Goal: Task Accomplishment & Management: Manage account settings

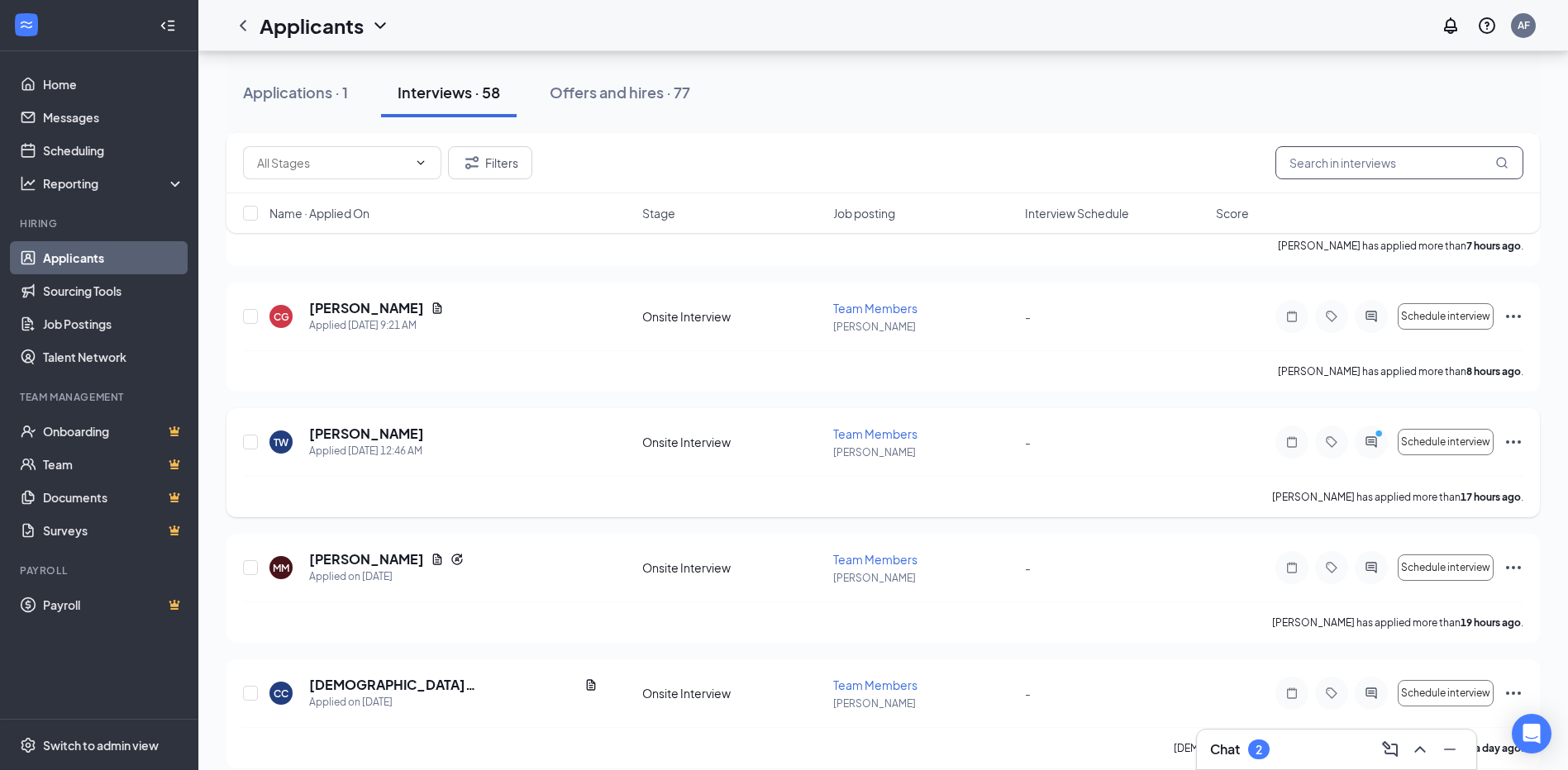
scroll to position [809, 0]
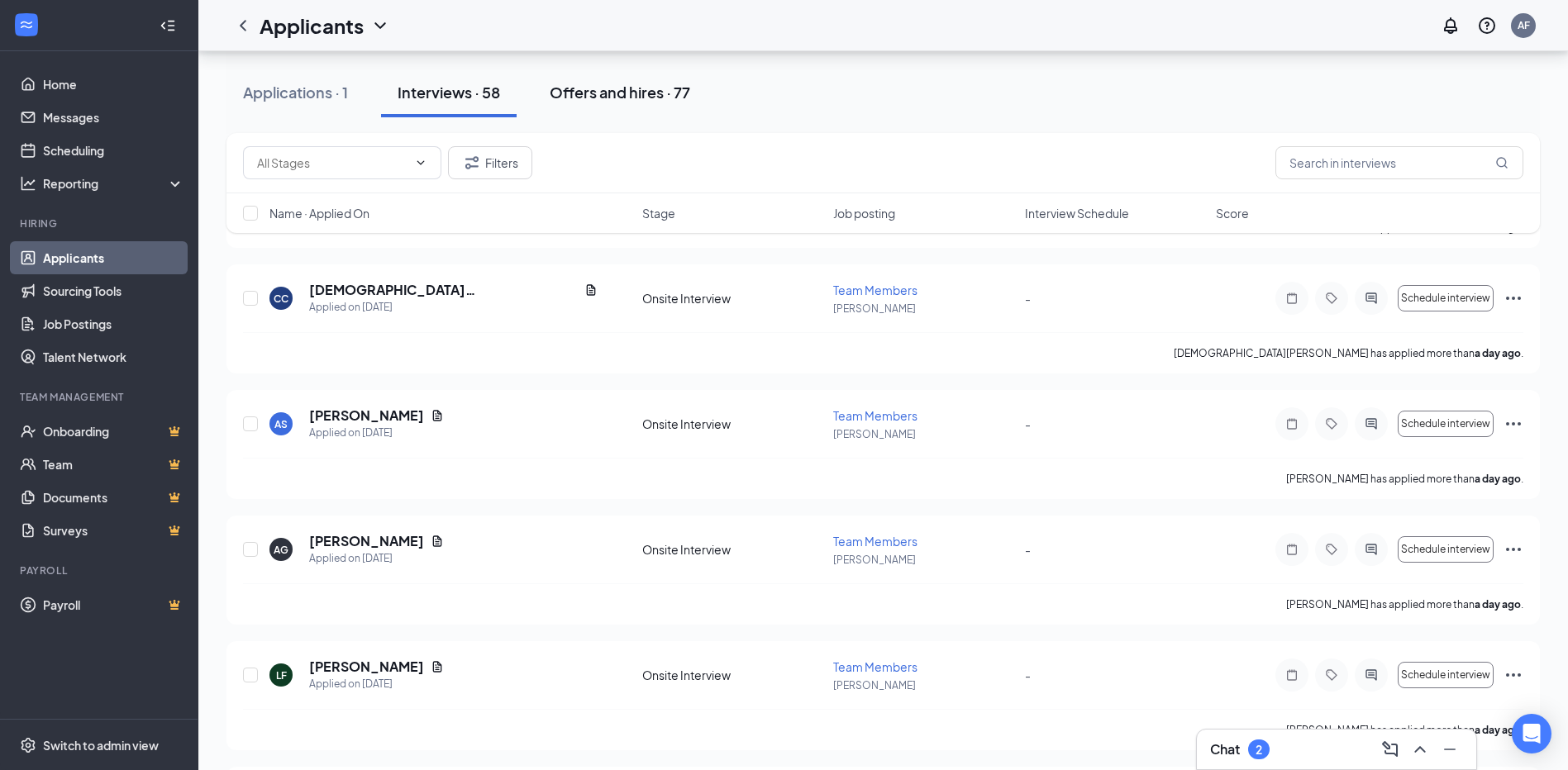
click at [622, 104] on button "Offers and hires · 77" at bounding box center [620, 92] width 174 height 49
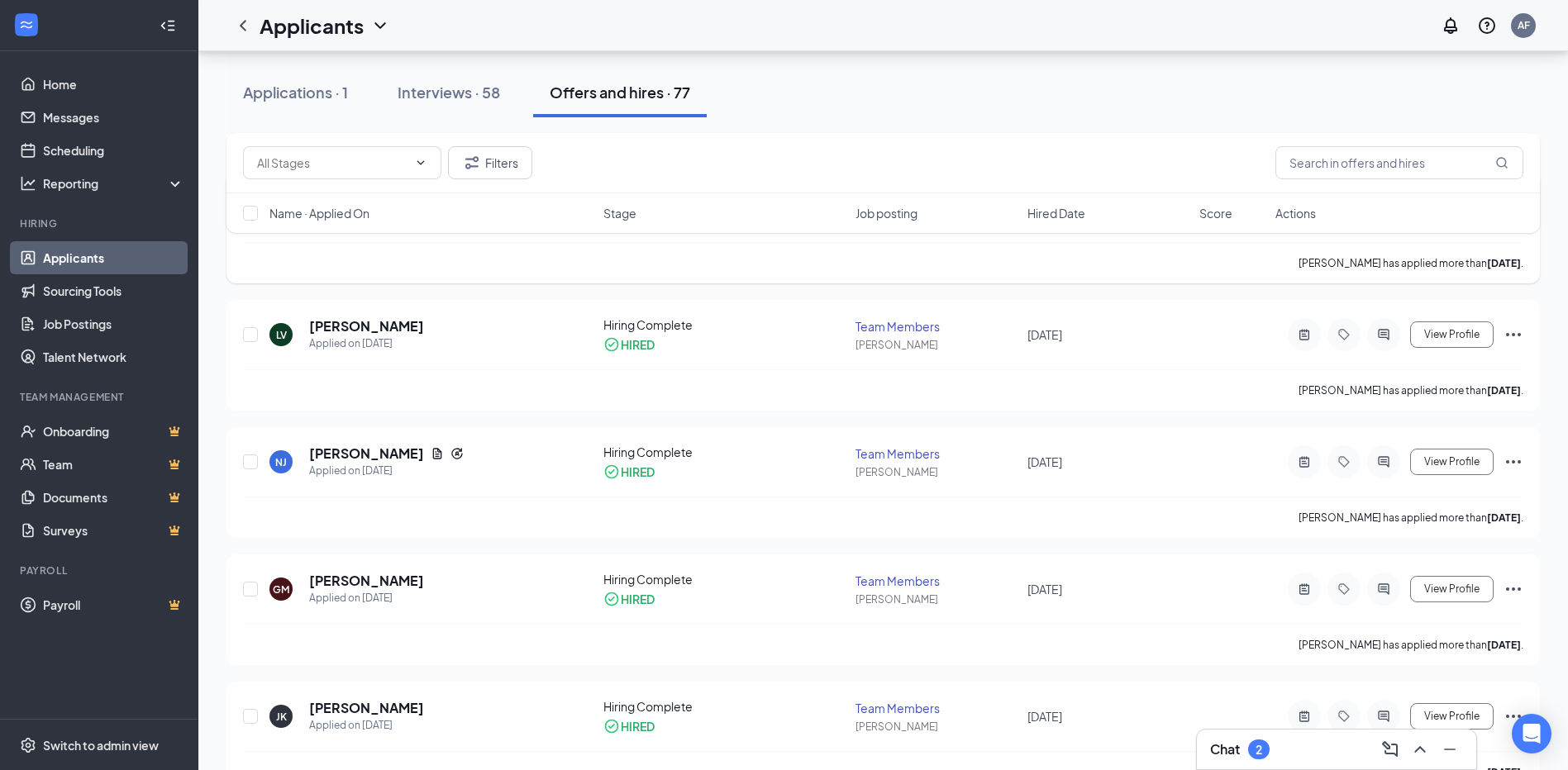
scroll to position [579, 0]
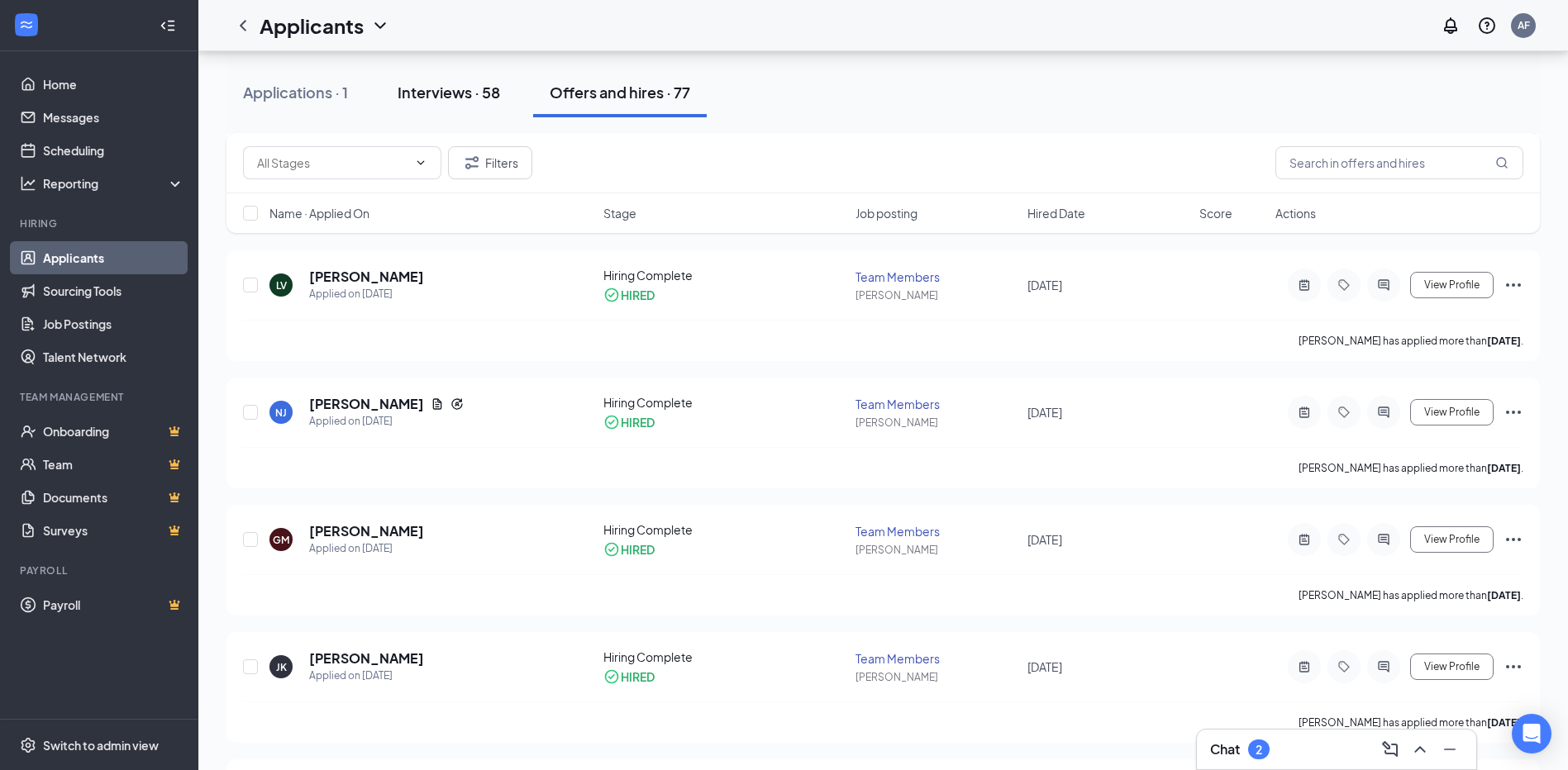
click at [450, 112] on button "Interviews · 58" at bounding box center [448, 92] width 135 height 49
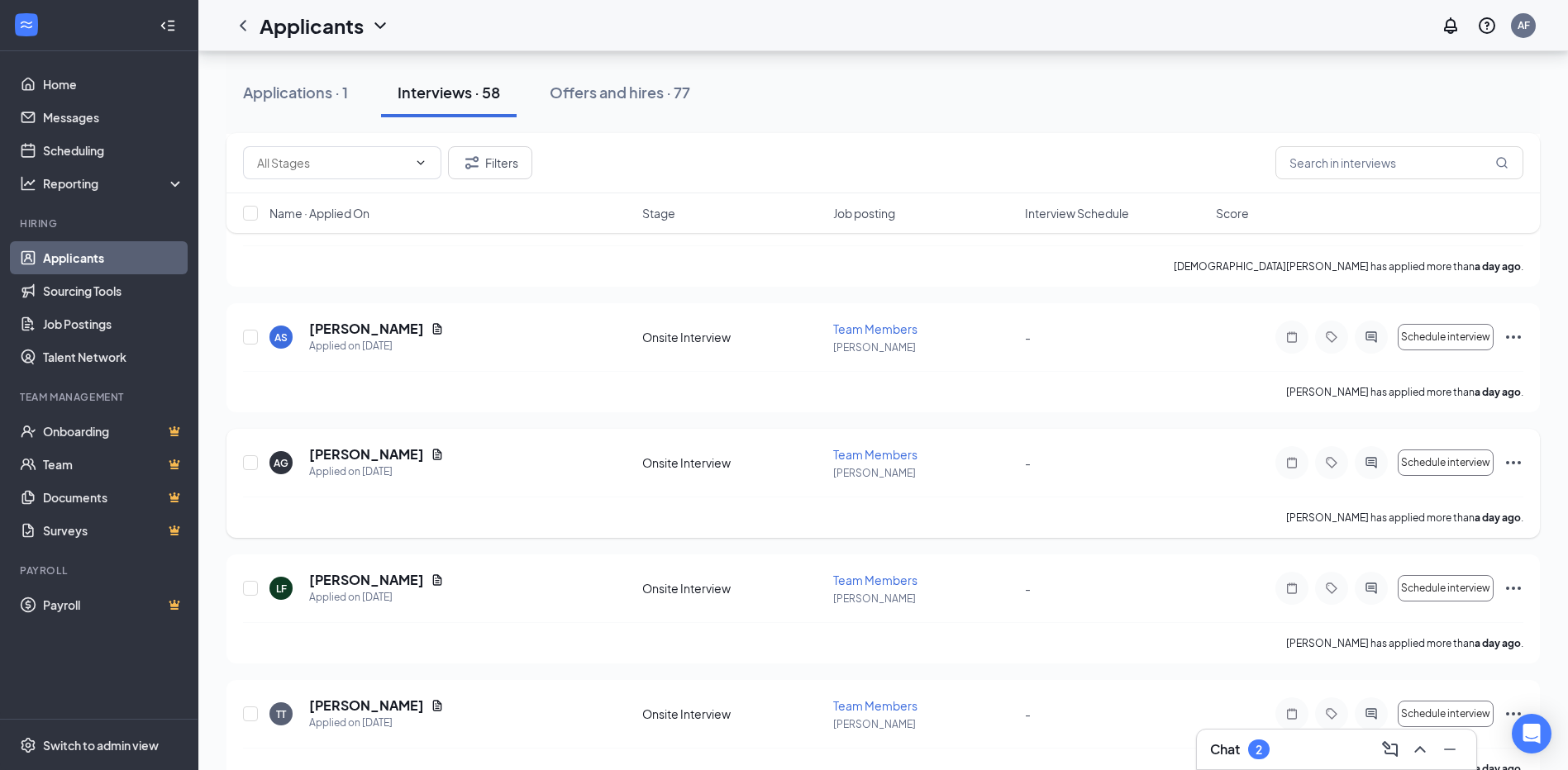
scroll to position [1157, 0]
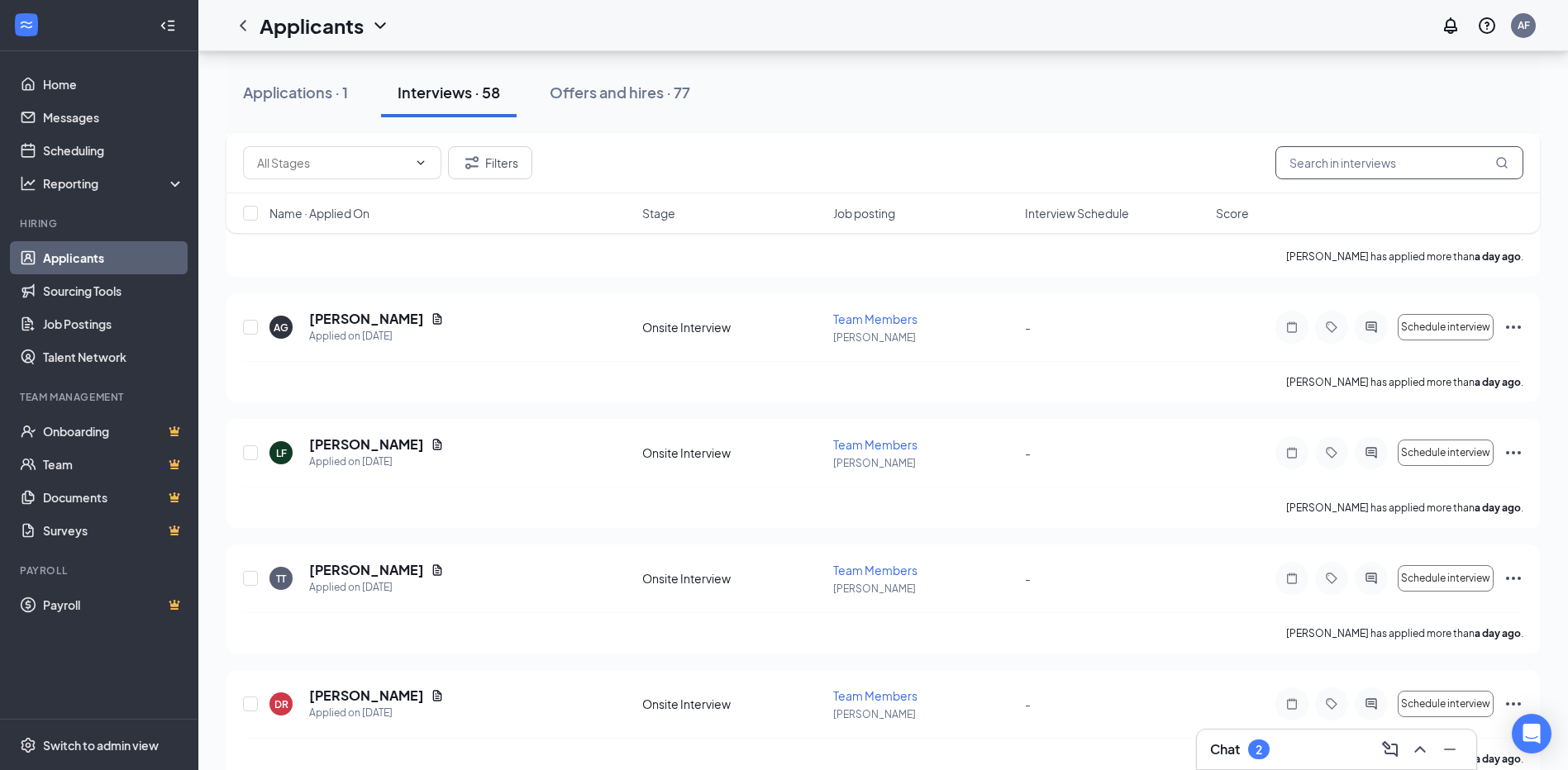
click at [1358, 169] on input "text" at bounding box center [1400, 162] width 248 height 33
type input "[PERSON_NAME]"
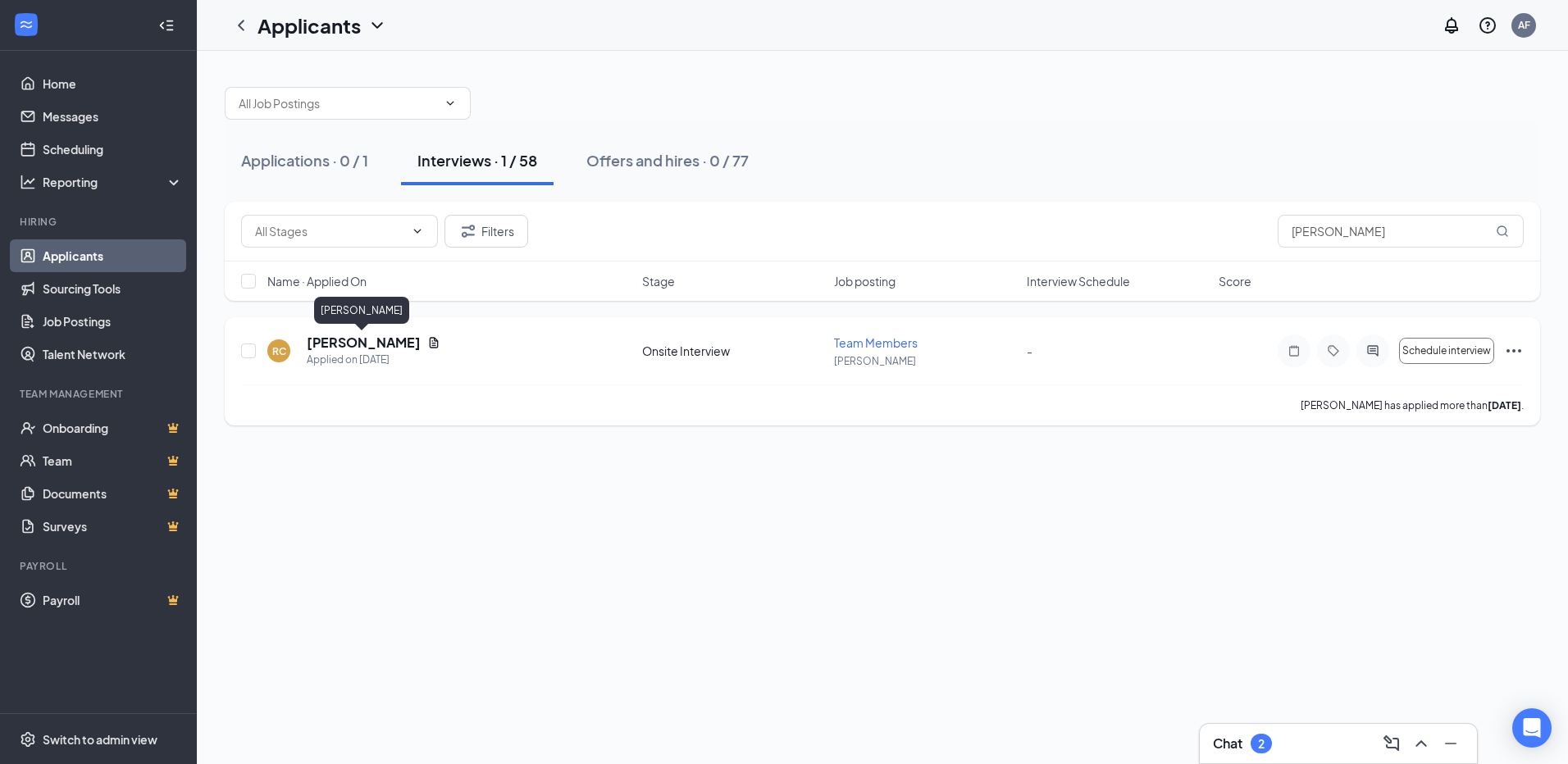
click at [391, 345] on h5 "[PERSON_NAME]" at bounding box center [363, 342] width 114 height 18
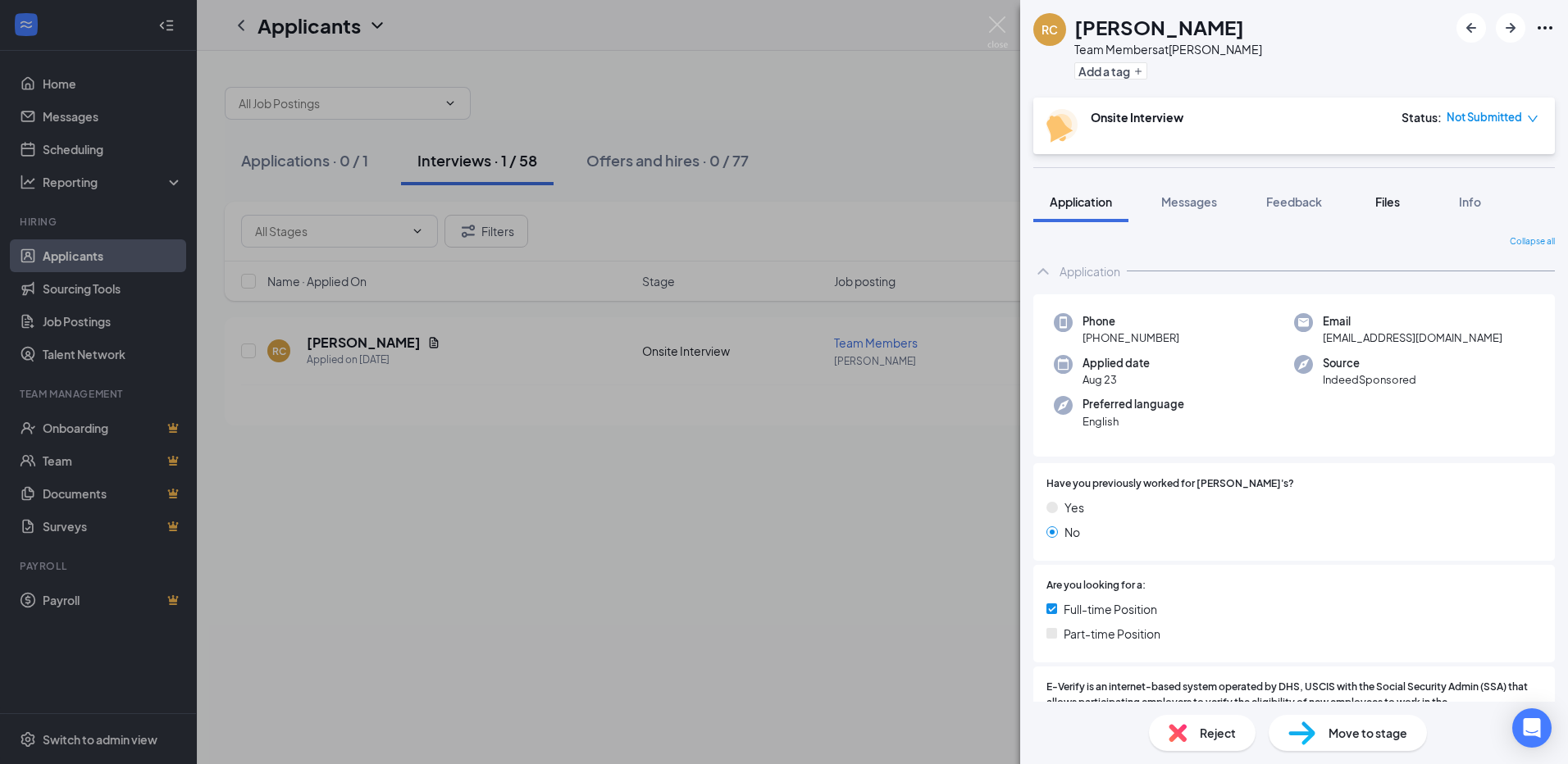
click at [1390, 207] on span "Files" at bounding box center [1387, 202] width 25 height 15
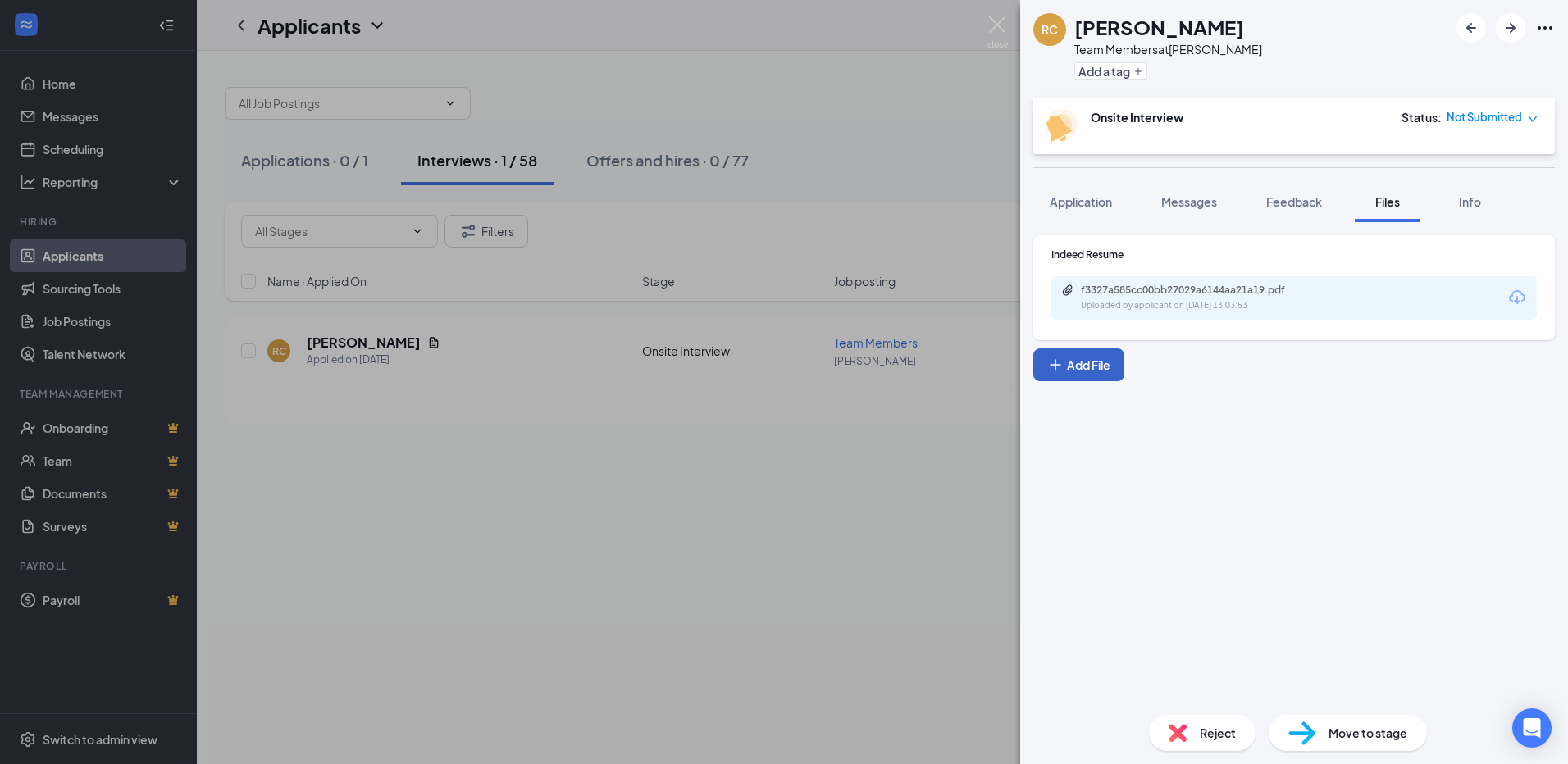
click at [1057, 372] on icon "Plus" at bounding box center [1055, 365] width 17 height 17
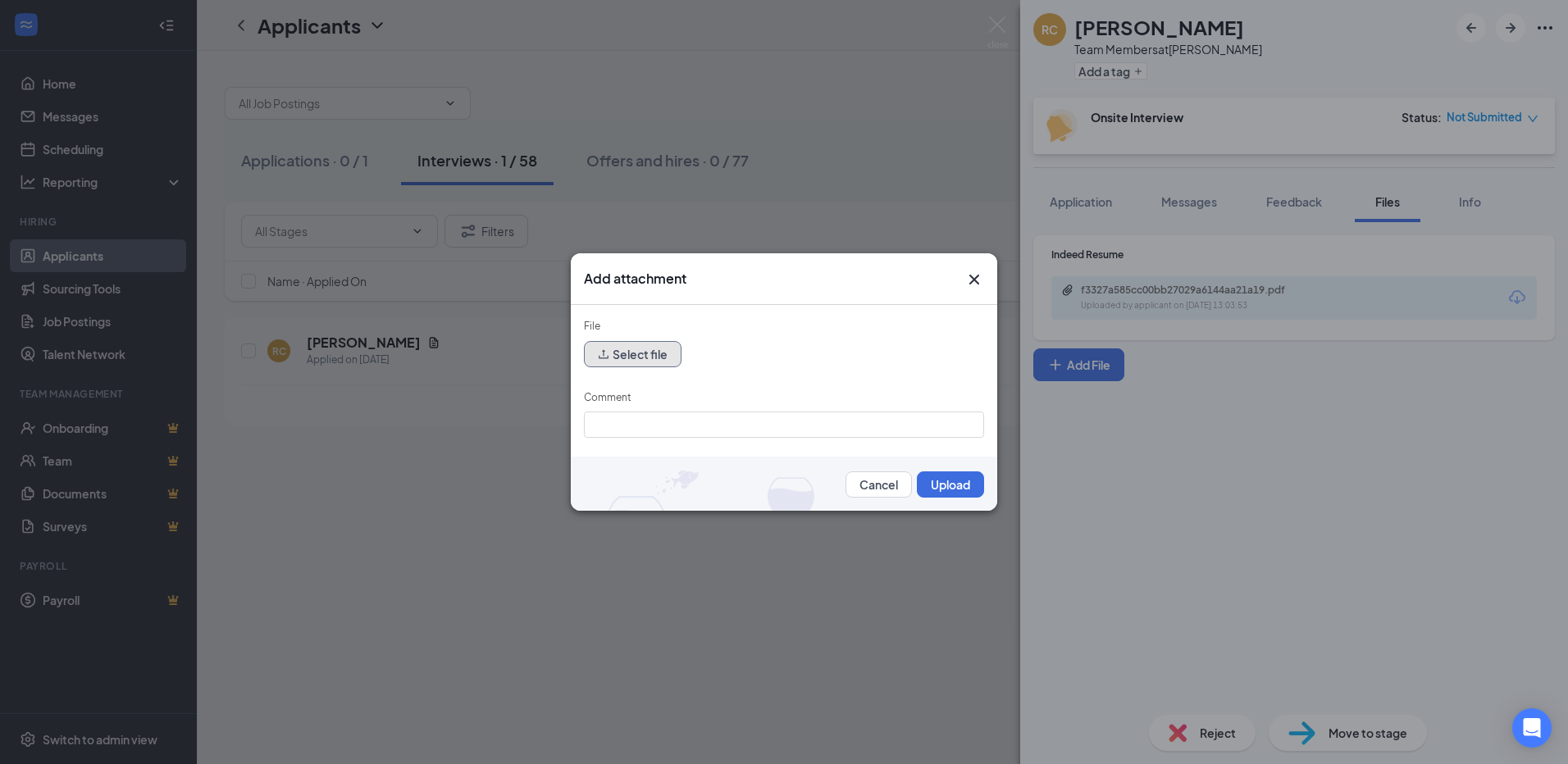
click at [628, 354] on button "Select file" at bounding box center [632, 354] width 97 height 26
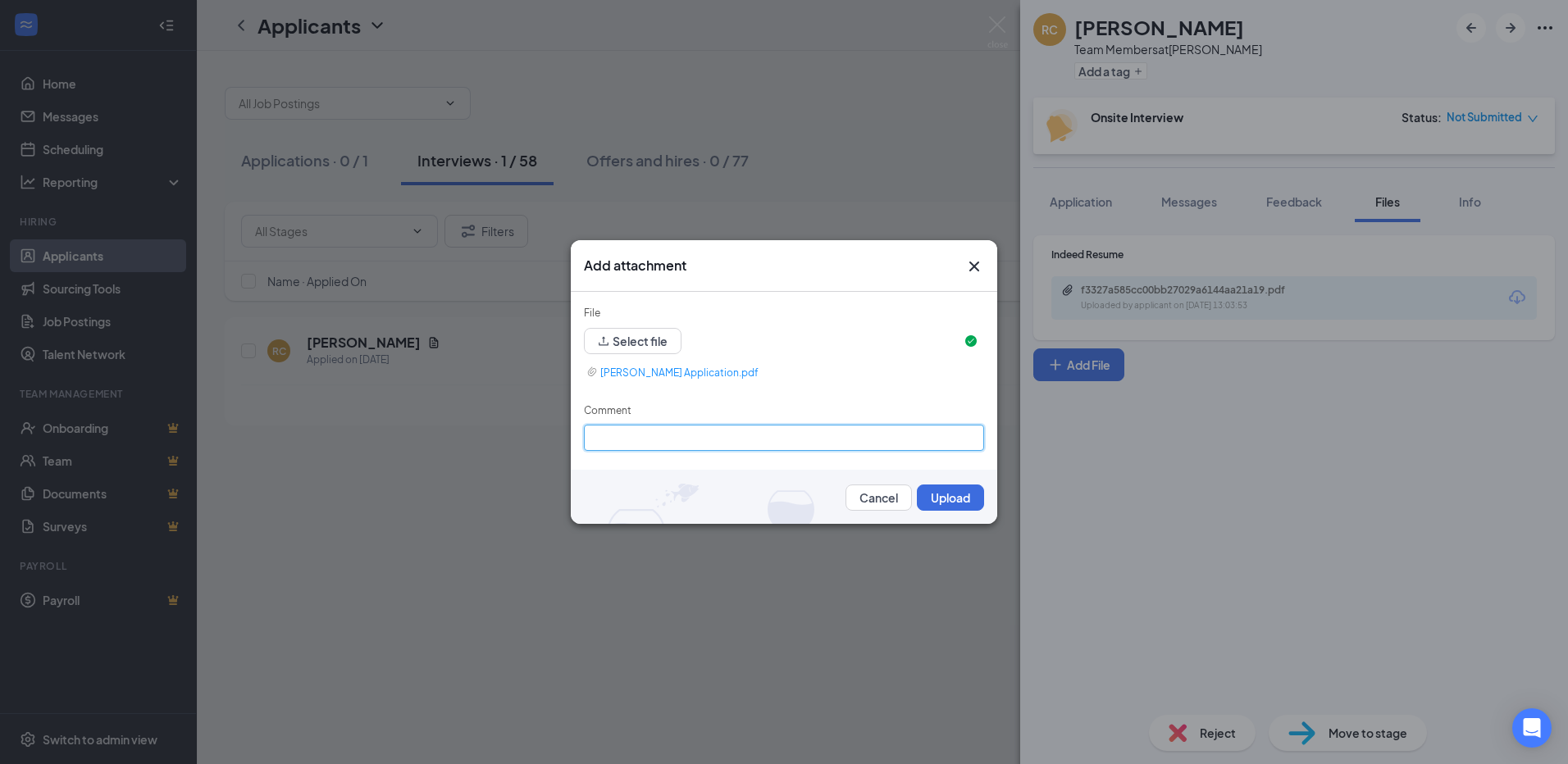
click at [631, 442] on input "Comment" at bounding box center [784, 438] width 400 height 26
type input "Application"
click at [943, 492] on button "Upload" at bounding box center [950, 497] width 68 height 26
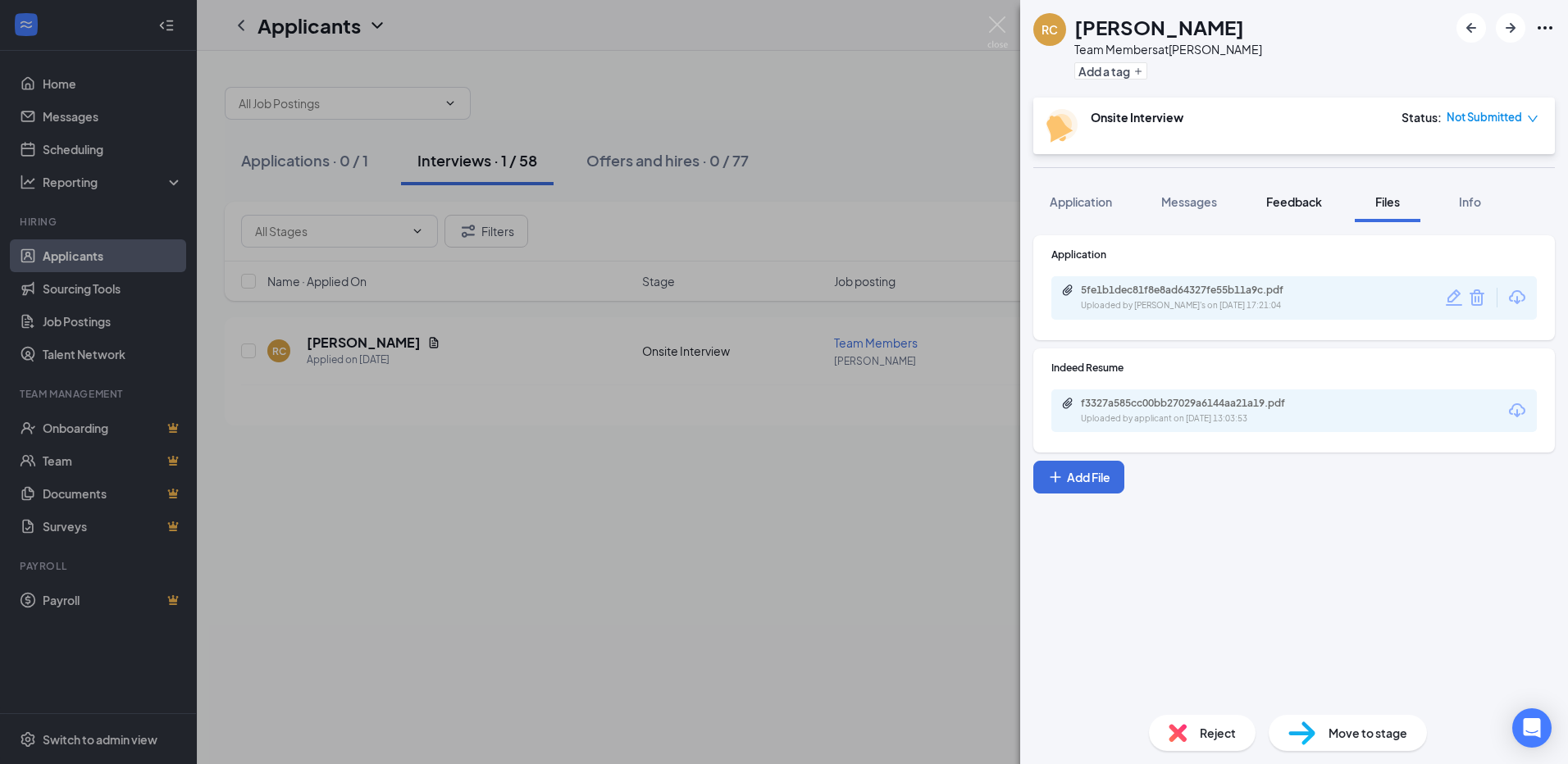
click at [1266, 204] on button "Feedback" at bounding box center [1294, 202] width 89 height 41
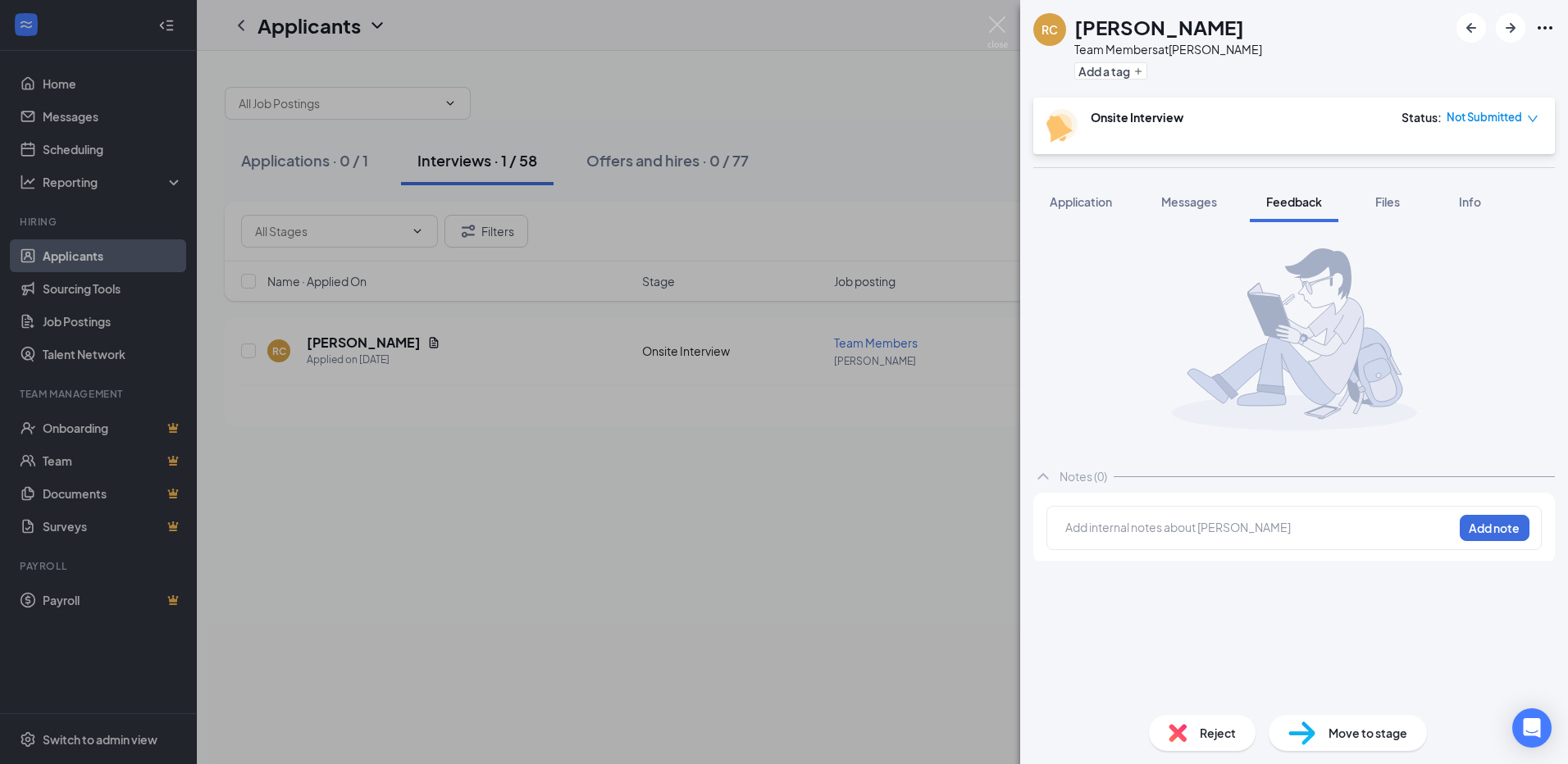
click at [1174, 530] on div at bounding box center [1258, 528] width 386 height 18
click at [1110, 523] on div "Start" at bounding box center [1258, 528] width 386 height 18
click at [1095, 203] on span "Application" at bounding box center [1080, 202] width 62 height 15
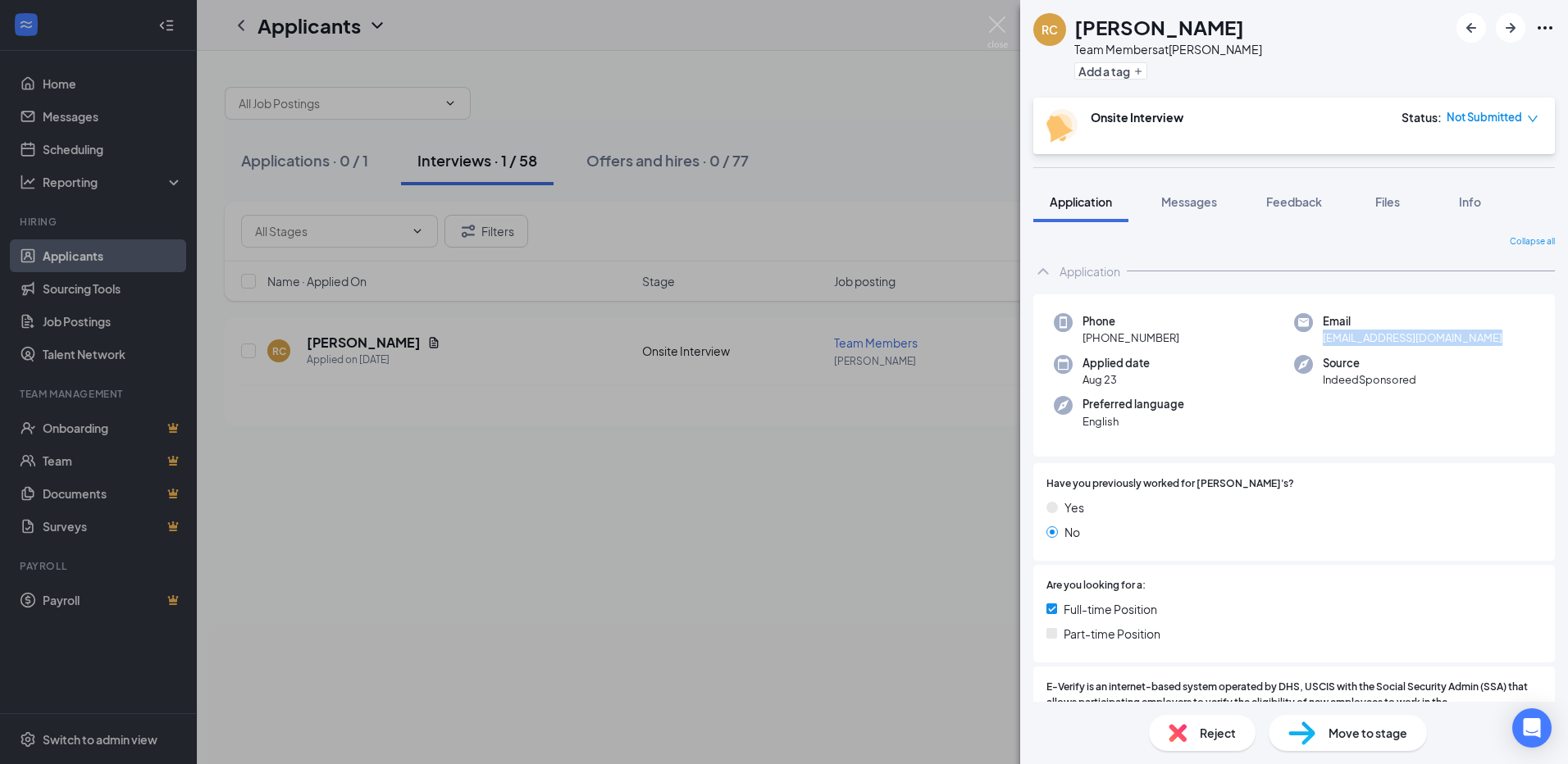
drag, startPoint x: 1318, startPoint y: 340, endPoint x: 1480, endPoint y: 341, distance: 162.0
click at [1480, 341] on div "Email [EMAIL_ADDRESS][DOMAIN_NAME]" at bounding box center [1414, 330] width 241 height 33
drag, startPoint x: 1480, startPoint y: 341, endPoint x: 1467, endPoint y: 341, distance: 13.0
copy span "[EMAIL_ADDRESS][DOMAIN_NAME]"
click at [1316, 212] on button "Feedback" at bounding box center [1294, 202] width 89 height 41
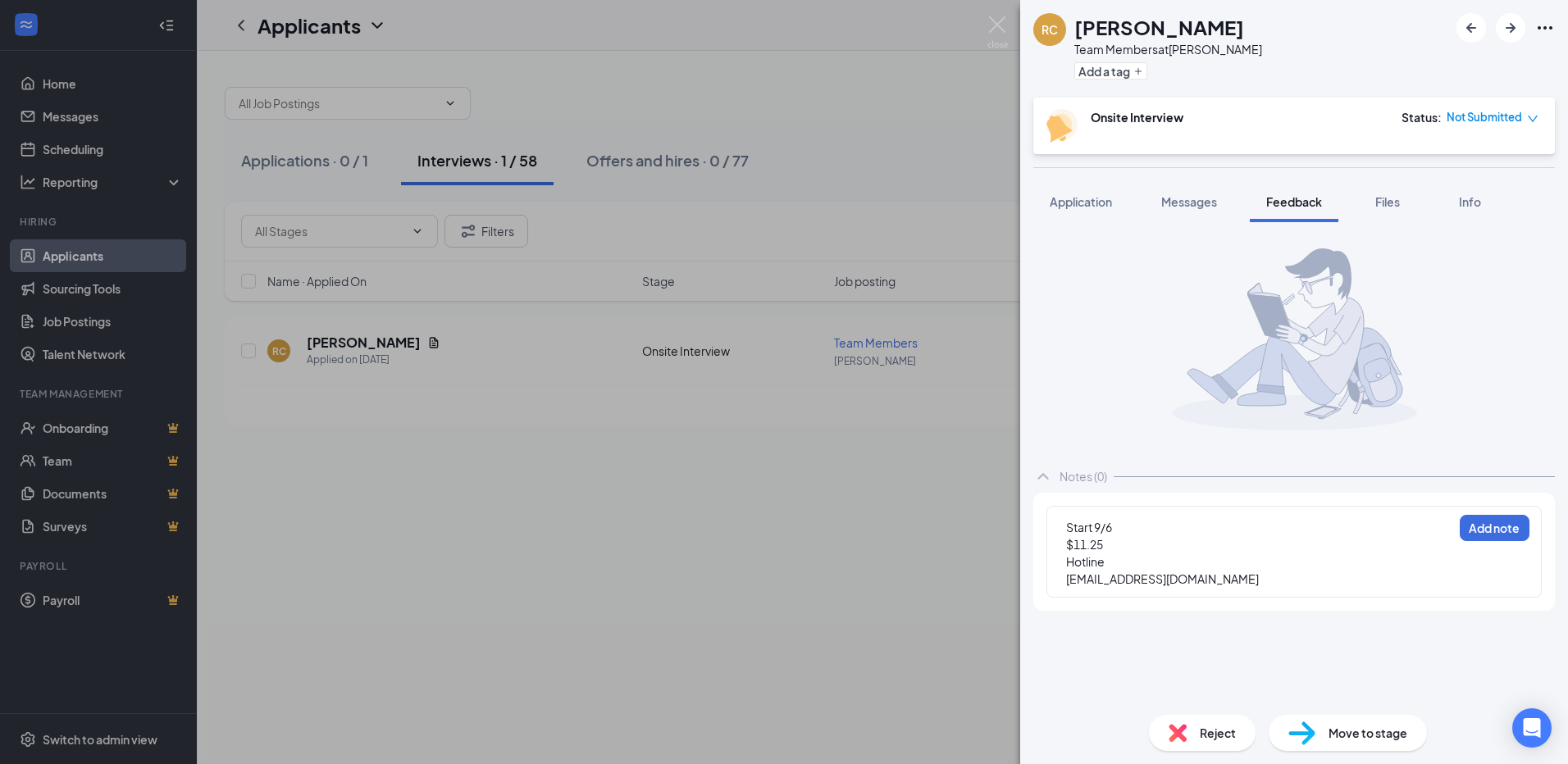
click at [1061, 582] on div "Start 9/6 $11.25 Hotline [EMAIL_ADDRESS][DOMAIN_NAME] Add note" at bounding box center [1293, 551] width 495 height 92
click at [1070, 575] on span "[EMAIL_ADDRESS][DOMAIN_NAME]" at bounding box center [1162, 579] width 193 height 15
click at [1104, 564] on span "[EMAIL_ADDRESS][DOMAIN_NAME]" at bounding box center [1162, 562] width 193 height 15
click at [1294, 578] on div "[EMAIL_ADDRESS][DOMAIN_NAME]" at bounding box center [1258, 579] width 386 height 18
click at [1462, 548] on div "Start 9/6 $11.25 Hotline [EMAIL_ADDRESS][DOMAIN_NAME] Full time Add note" at bounding box center [1293, 560] width 495 height 109
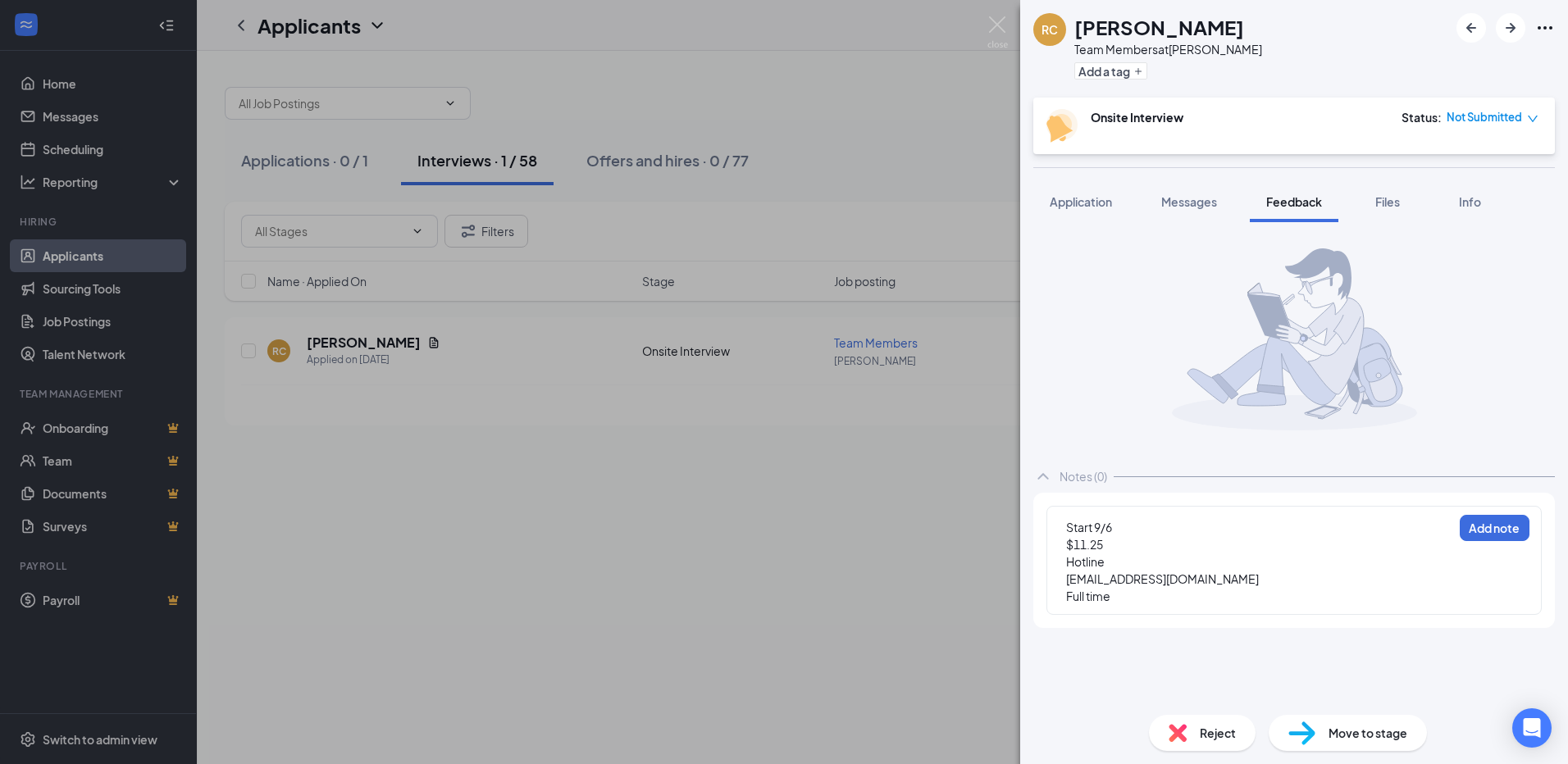
click at [1467, 545] on div "Start 9/6 $11.25 Hotline [EMAIL_ADDRESS][DOMAIN_NAME] Full time Add note" at bounding box center [1293, 560] width 495 height 109
click at [1494, 525] on button "Add note" at bounding box center [1494, 528] width 69 height 26
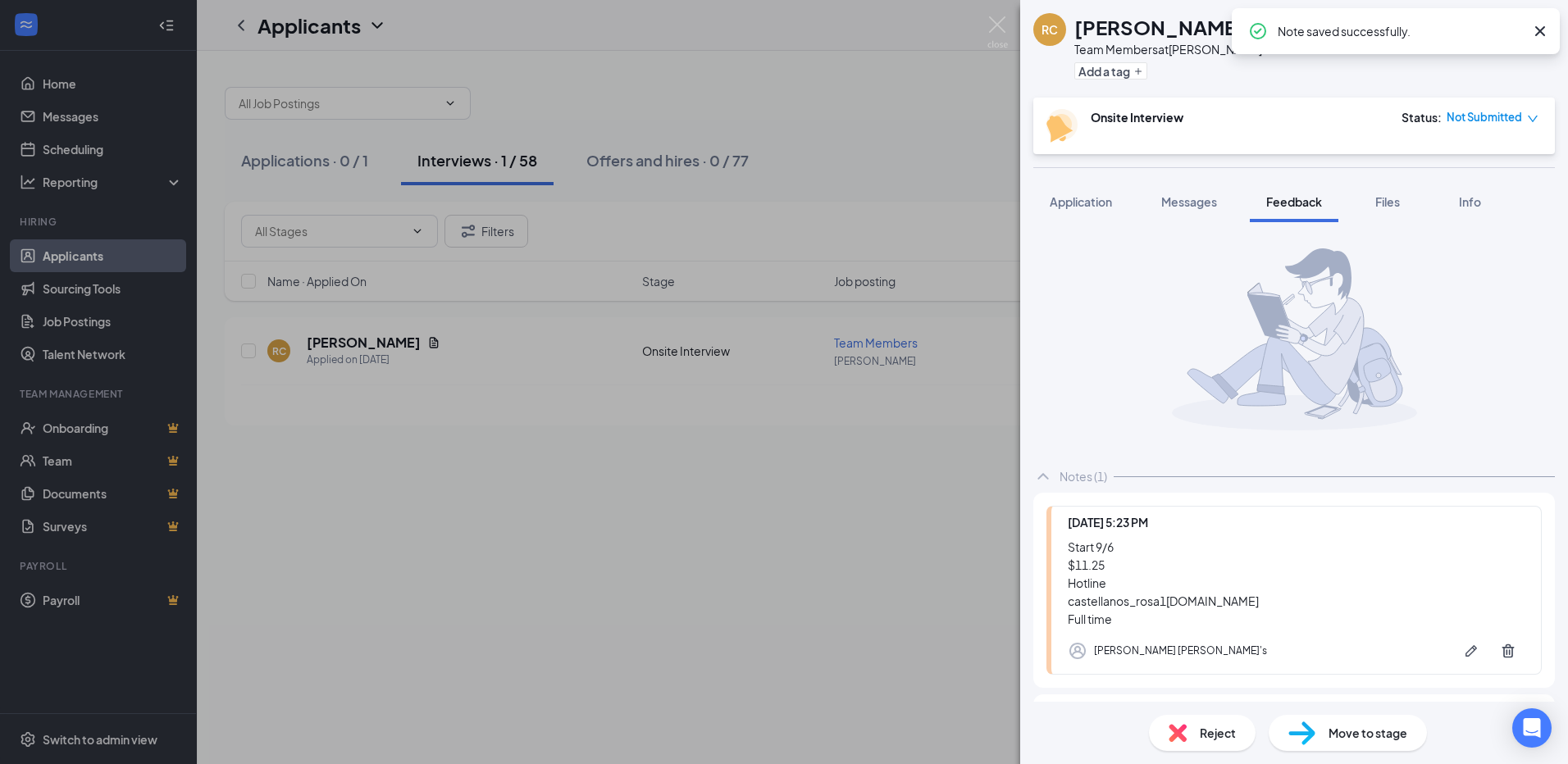
click at [1338, 734] on span "Move to stage" at bounding box center [1367, 733] width 79 height 18
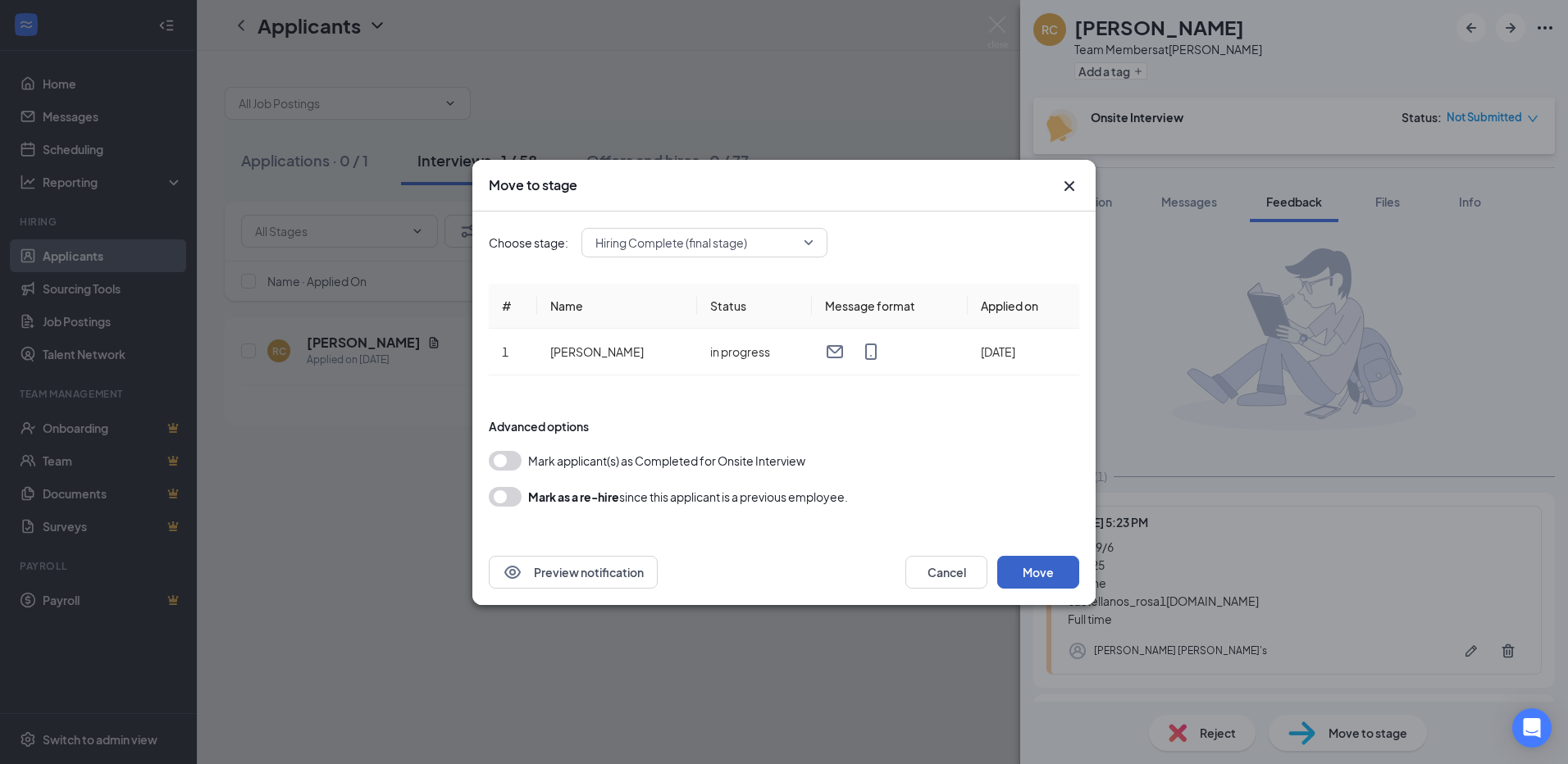
click at [1032, 574] on button "Move" at bounding box center [1038, 572] width 82 height 32
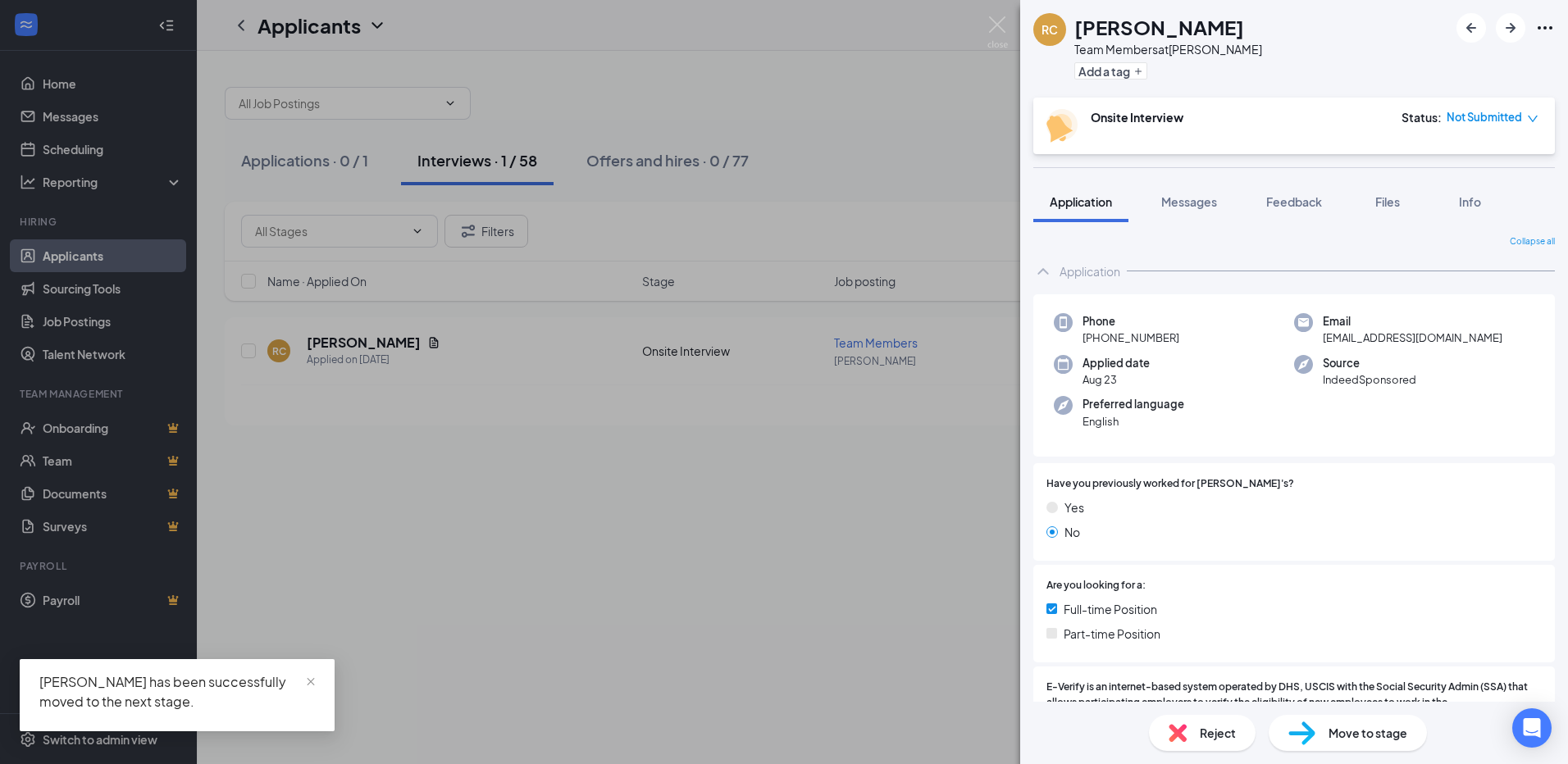
click at [735, 407] on div "RC [PERSON_NAME] Team Members at [PERSON_NAME] Add a tag Onsite Interview Statu…" at bounding box center [784, 382] width 1568 height 764
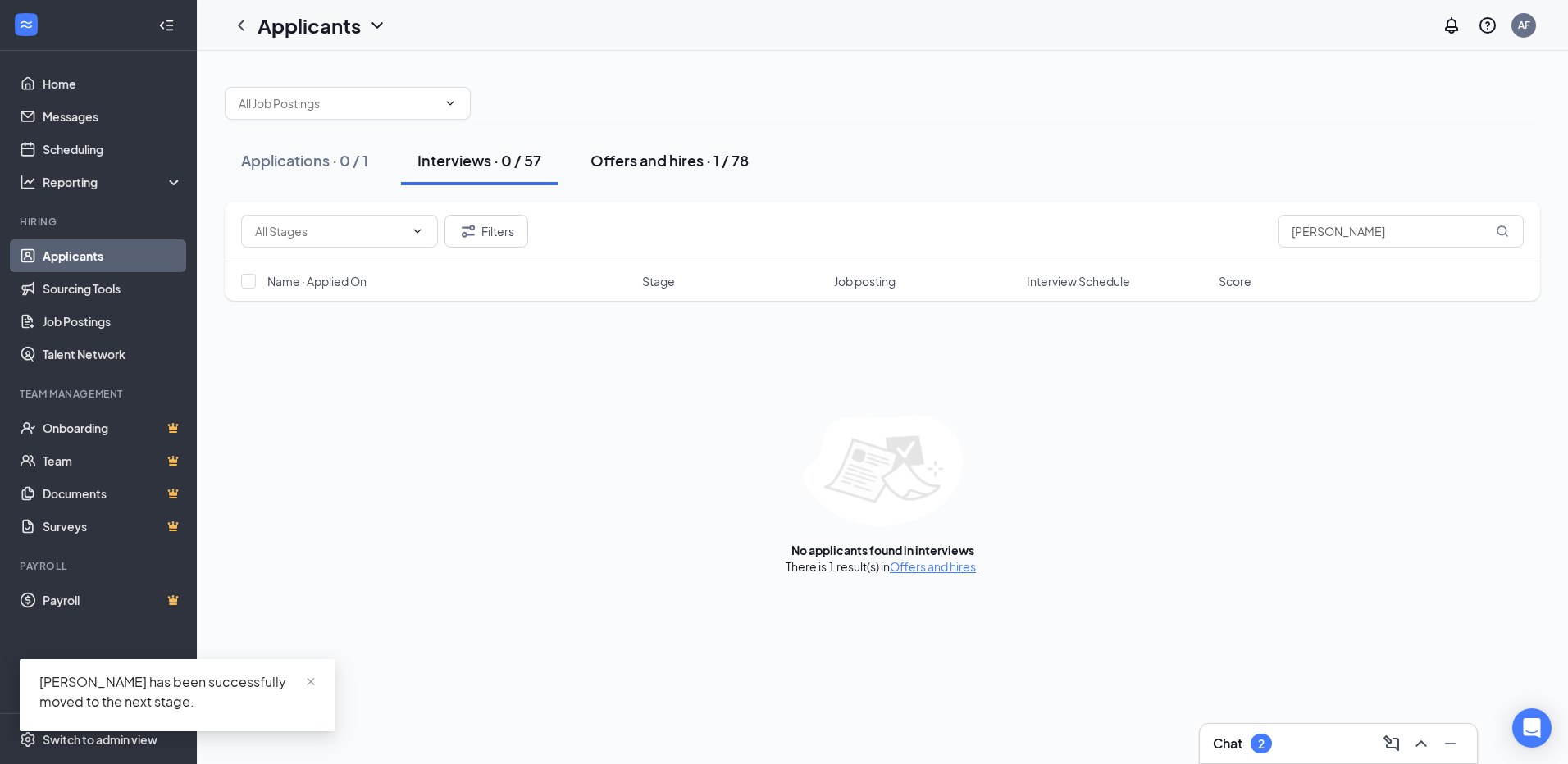
click at [694, 173] on button "Offers and hires · 1 / 78" at bounding box center [669, 160] width 191 height 49
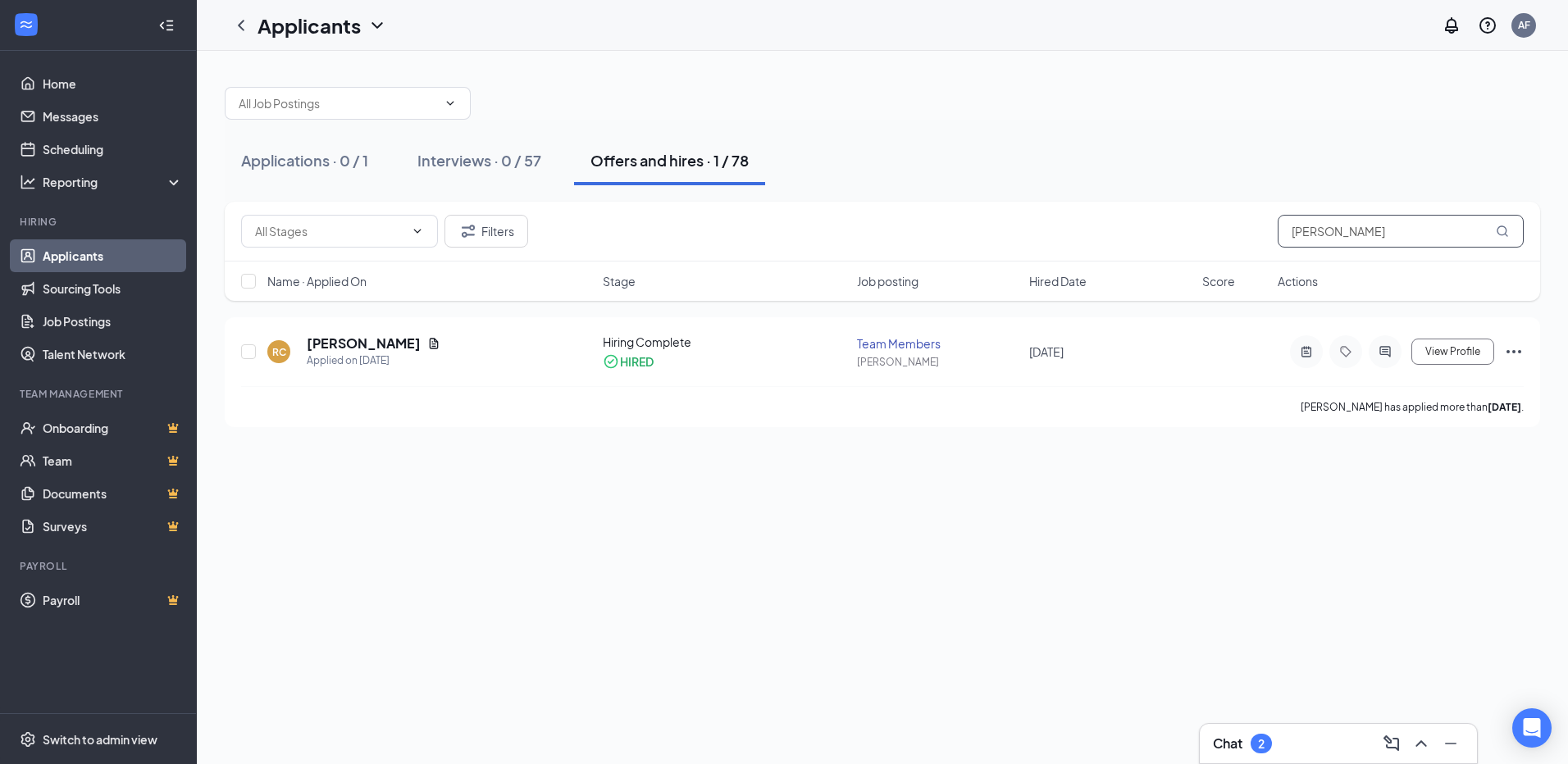
drag, startPoint x: 1318, startPoint y: 234, endPoint x: 1166, endPoint y: 217, distance: 152.9
click at [1166, 217] on div "Filters [PERSON_NAME]" at bounding box center [881, 231] width 1282 height 32
